Goal: Check status: Check status

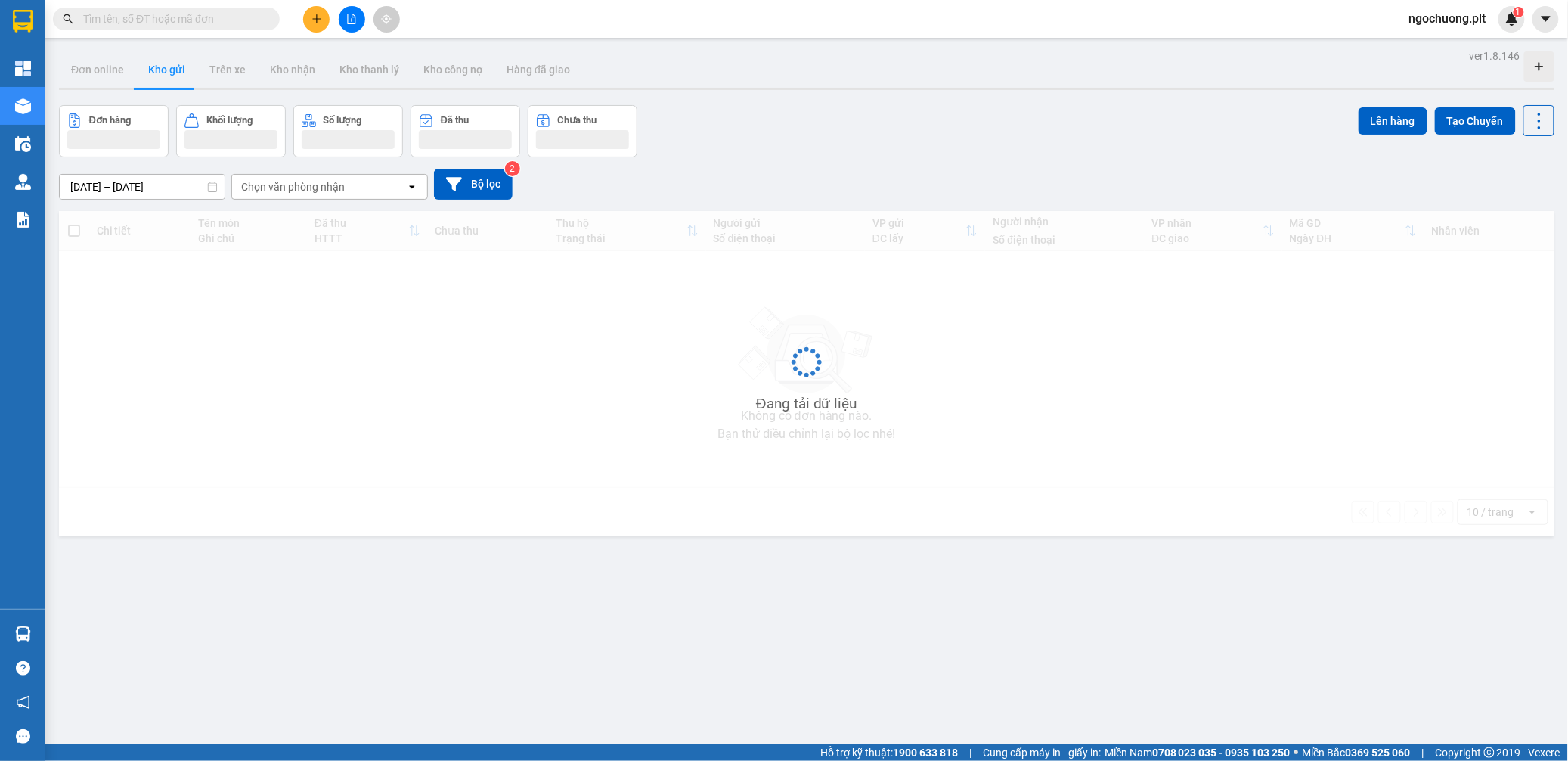
click at [143, 186] on input "09/10/2025 – 11/10/2025" at bounding box center [143, 186] width 165 height 24
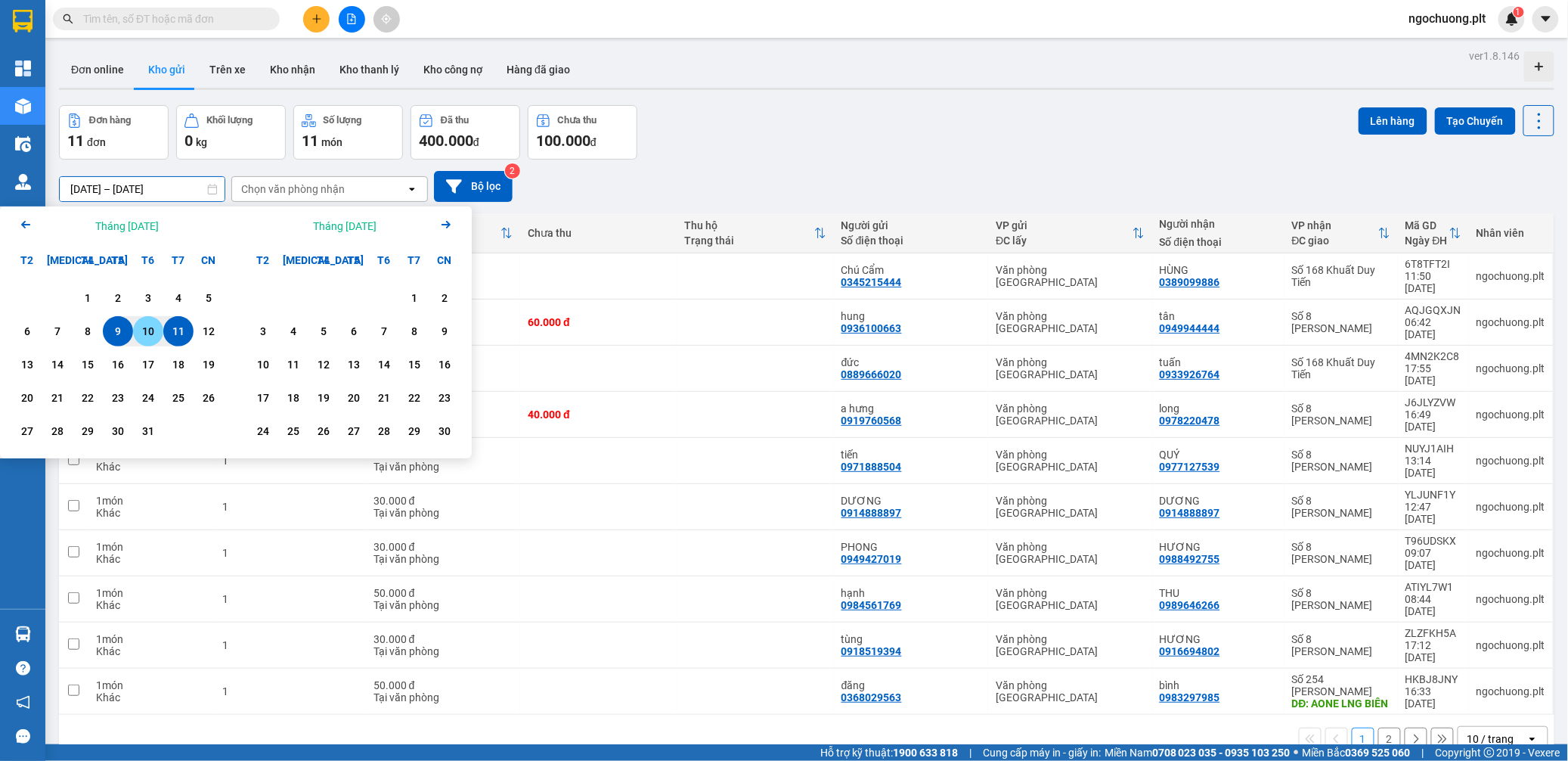
click at [146, 327] on div "10" at bounding box center [148, 331] width 21 height 18
click at [147, 328] on div "10" at bounding box center [148, 331] width 21 height 18
type input "10/10/2025 – 10/10/2025"
